Goal: Information Seeking & Learning: Learn about a topic

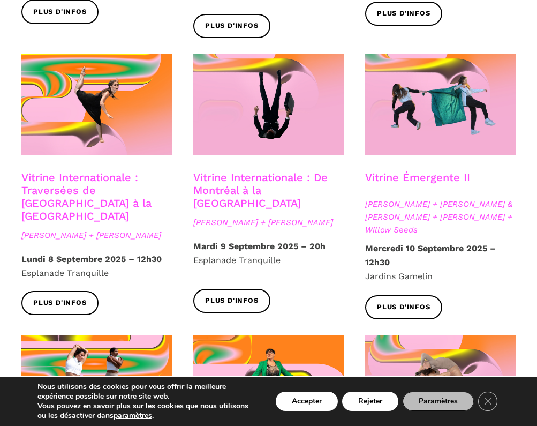
scroll to position [875, 0]
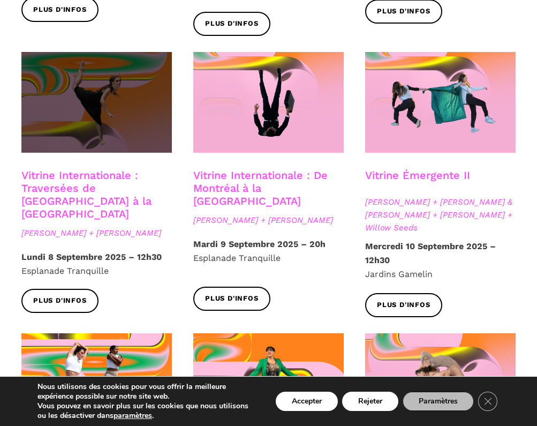
click at [123, 108] on span at bounding box center [96, 102] width 151 height 101
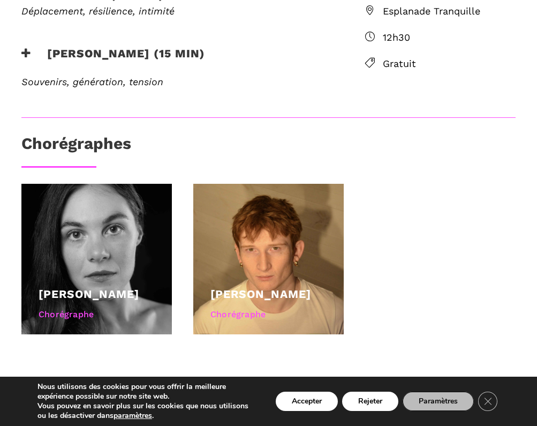
scroll to position [418, 0]
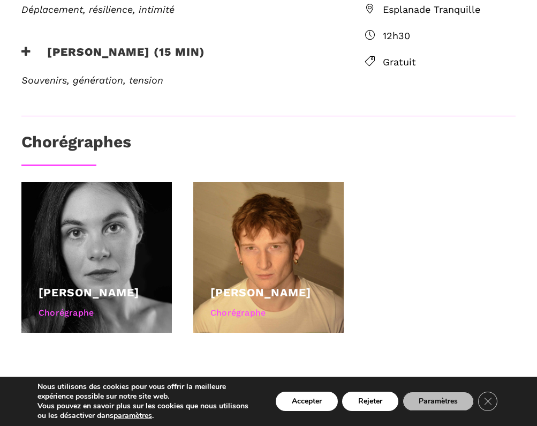
click at [28, 48] on icon at bounding box center [26, 51] width 10 height 11
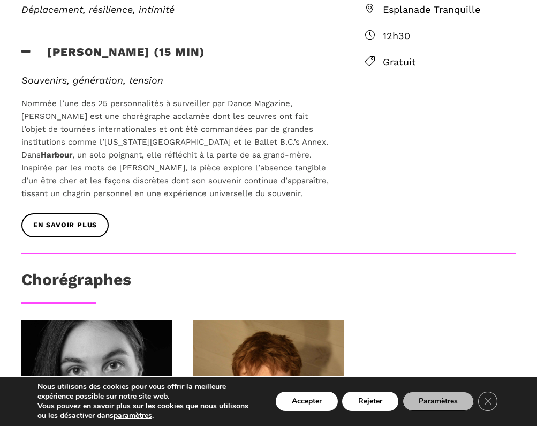
click at [28, 48] on icon at bounding box center [26, 51] width 10 height 11
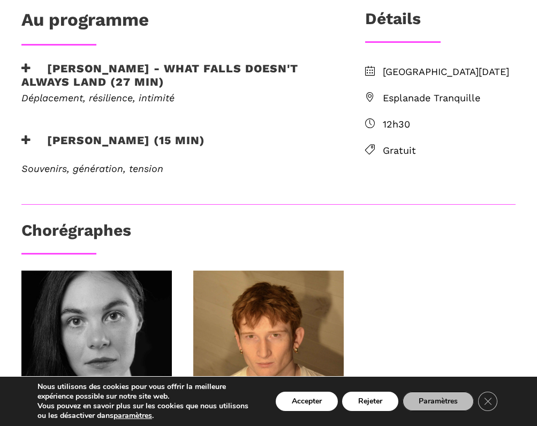
scroll to position [328, 0]
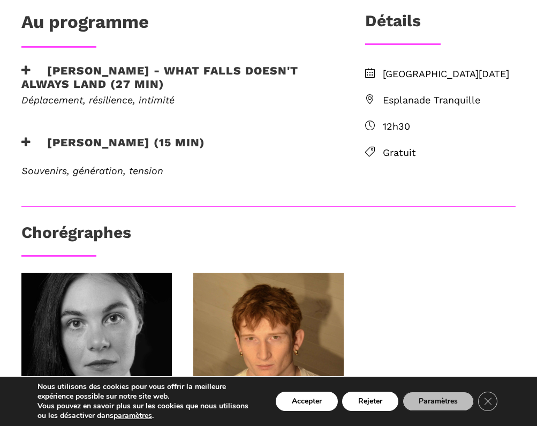
click at [28, 68] on icon at bounding box center [26, 70] width 10 height 11
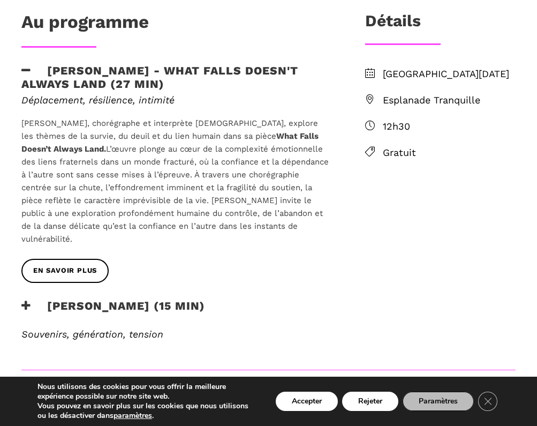
click at [110, 175] on p "[PERSON_NAME], chorégraphe et interprète [DEMOGRAPHIC_DATA], explore les thèmes…" at bounding box center [175, 181] width 309 height 129
